Goal: Find specific page/section: Find specific page/section

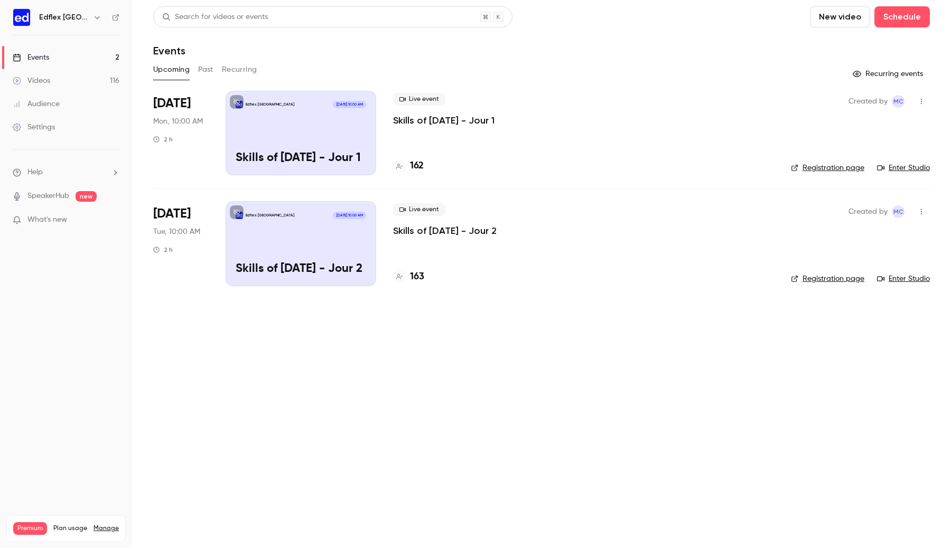
click at [93, 15] on icon "button" at bounding box center [97, 17] width 8 height 8
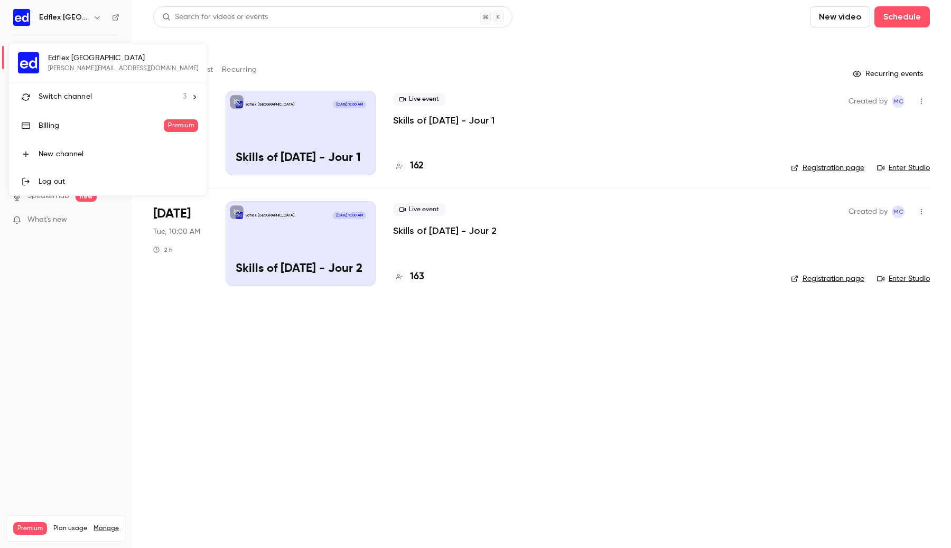
click at [108, 94] on div "Switch channel 3" at bounding box center [113, 96] width 148 height 11
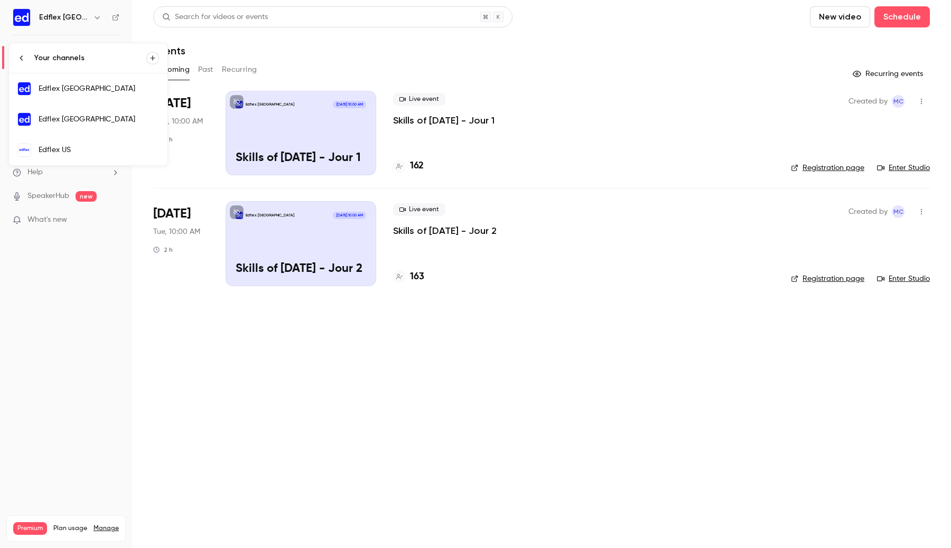
click at [208, 71] on div at bounding box center [475, 274] width 951 height 548
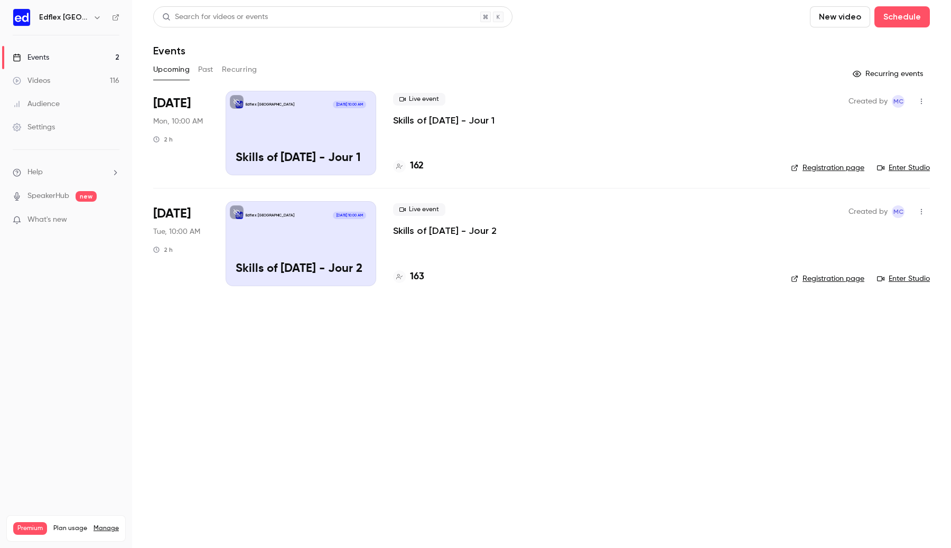
click at [208, 71] on button "Past" at bounding box center [205, 69] width 15 height 17
